Goal: Check status: Check status

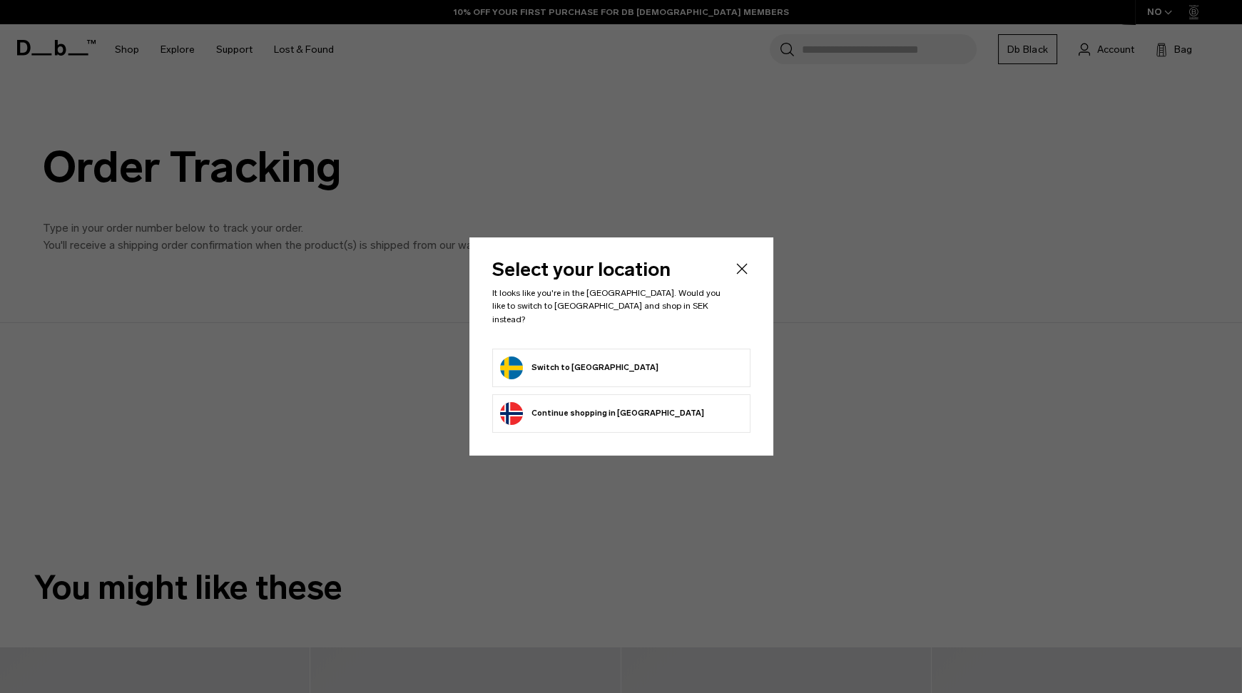
click at [535, 357] on button "Switch to [GEOGRAPHIC_DATA]" at bounding box center [579, 368] width 158 height 23
click at [648, 357] on form "Switch to Sweden" at bounding box center [621, 368] width 242 height 23
click at [556, 362] on button "Switch to Sweden" at bounding box center [579, 368] width 158 height 23
click at [735, 277] on icon "Close" at bounding box center [741, 268] width 17 height 17
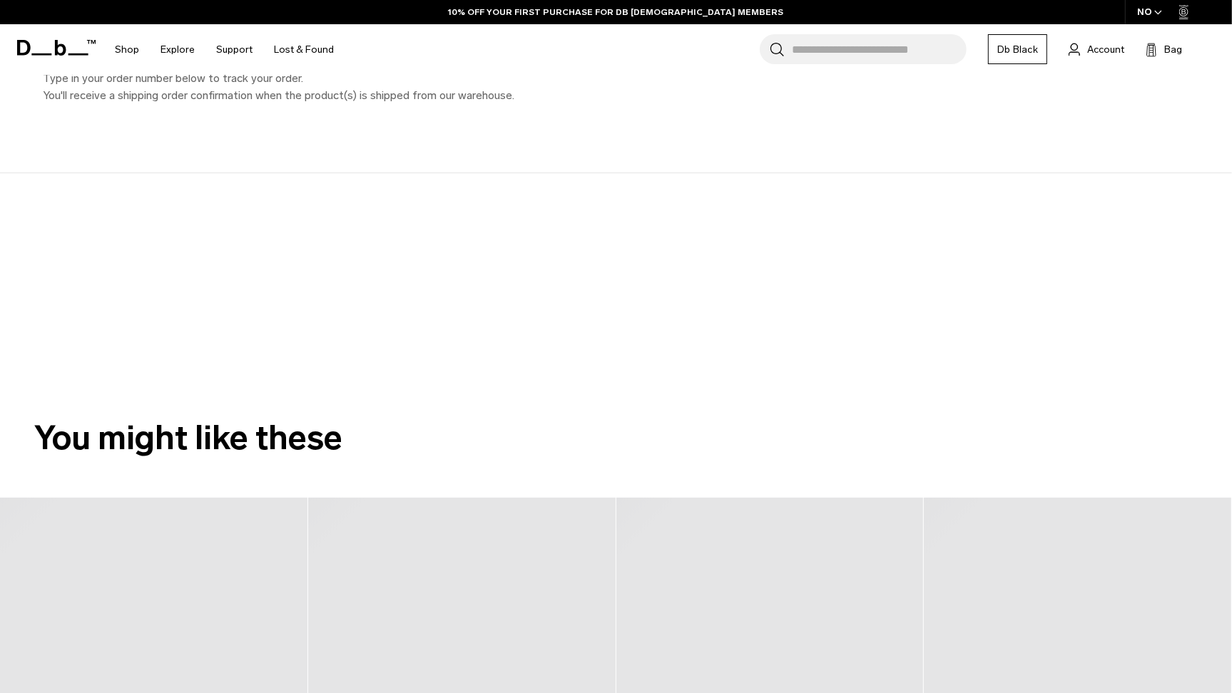
scroll to position [194, 0]
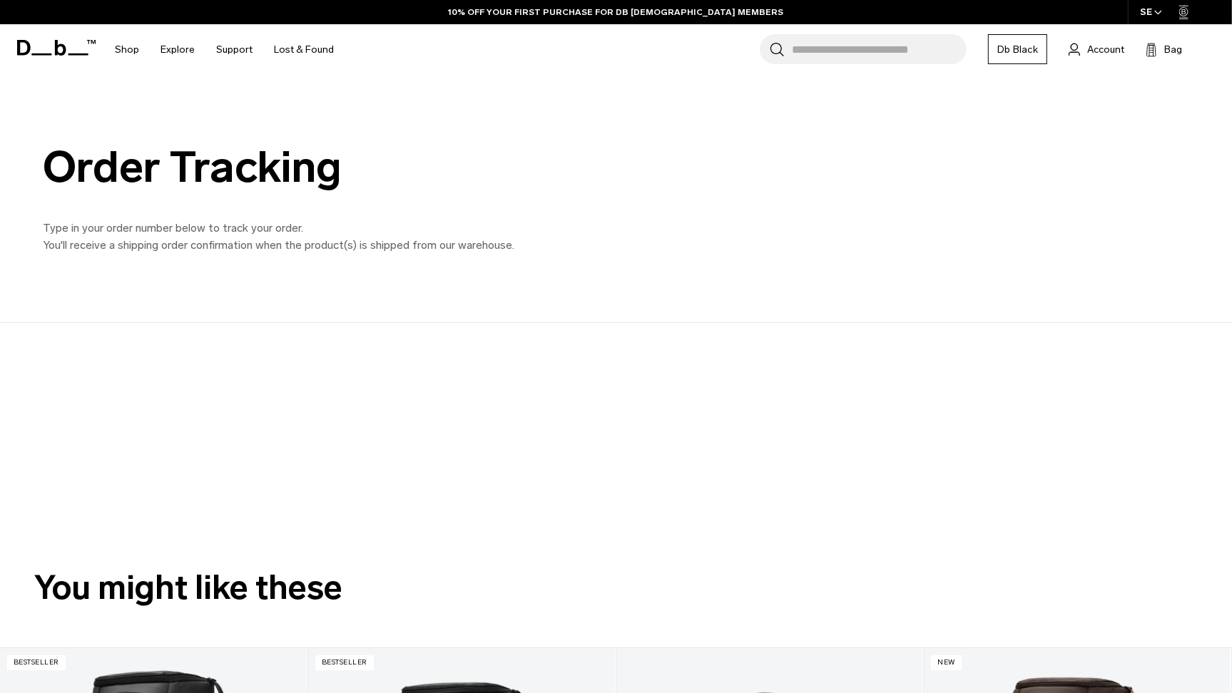
click at [1158, 14] on icon "button" at bounding box center [1158, 12] width 8 height 5
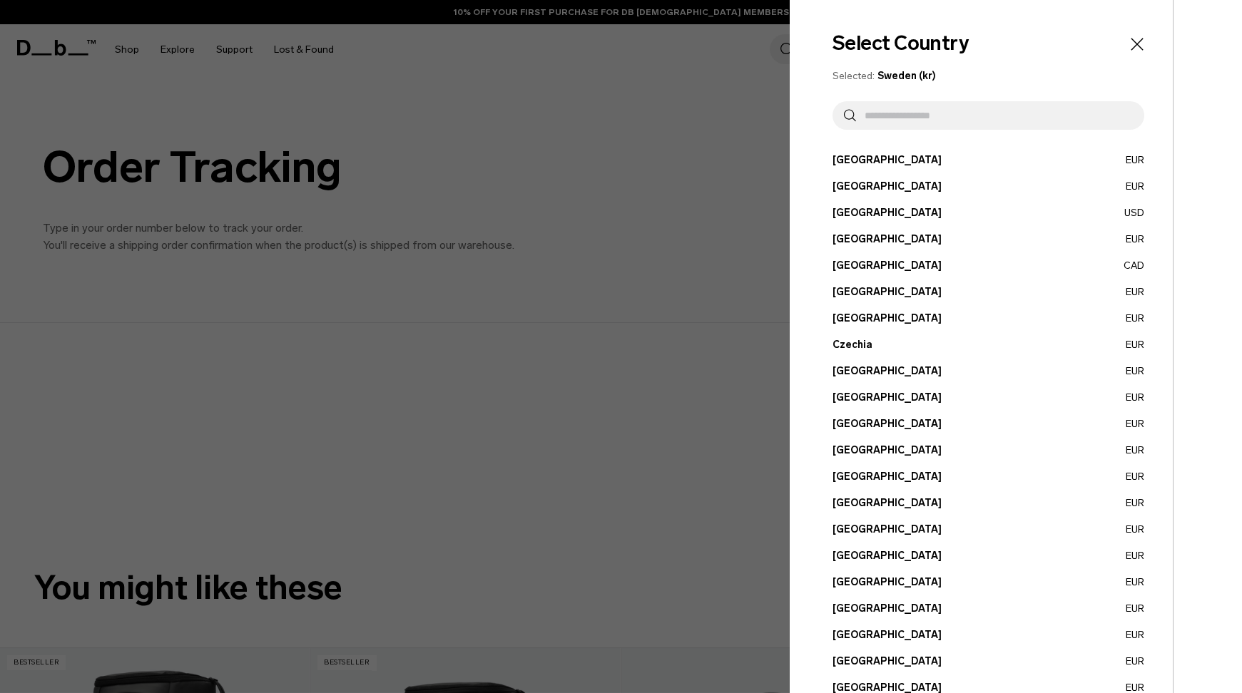
click at [706, 155] on div at bounding box center [621, 346] width 1242 height 693
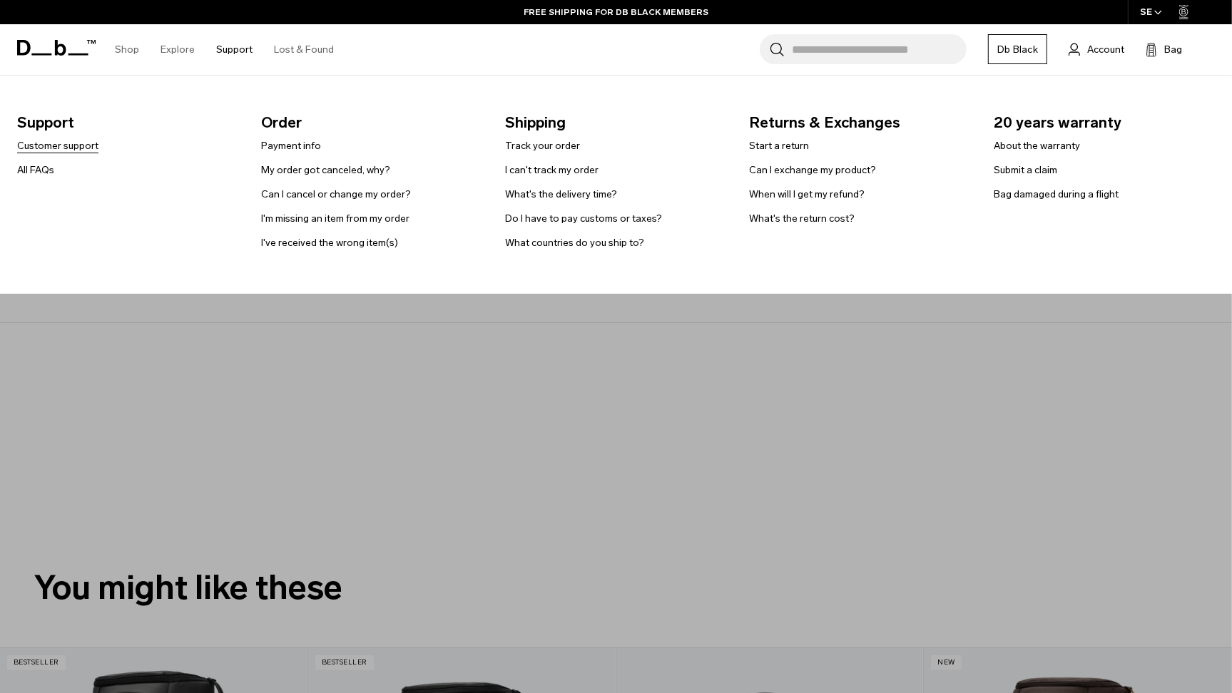
click at [64, 143] on link "Customer support" at bounding box center [57, 145] width 81 height 15
